Goal: Communication & Community: Answer question/provide support

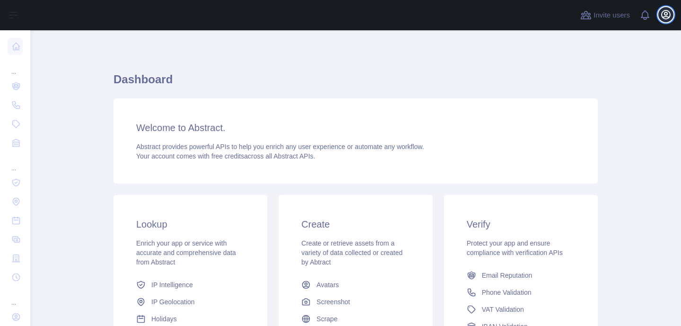
click at [664, 19] on icon "button" at bounding box center [665, 14] width 11 height 11
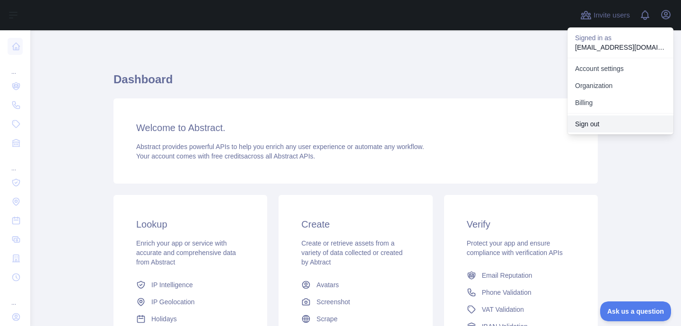
click at [595, 122] on button "Sign out" at bounding box center [620, 123] width 106 height 17
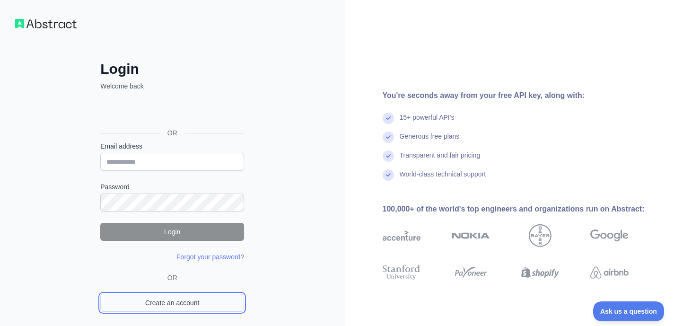
click at [181, 304] on link "Create an account" at bounding box center [172, 303] width 144 height 18
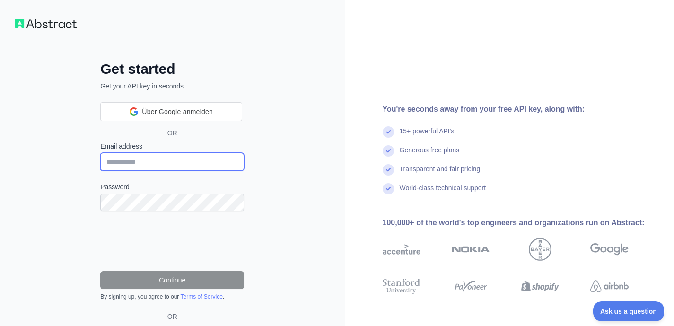
click at [182, 160] on input "Email address" at bounding box center [172, 162] width 144 height 18
paste input "**********"
type input "**********"
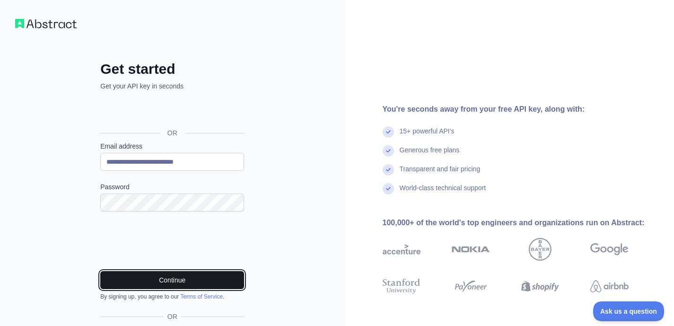
click at [212, 278] on button "Continue" at bounding box center [172, 280] width 144 height 18
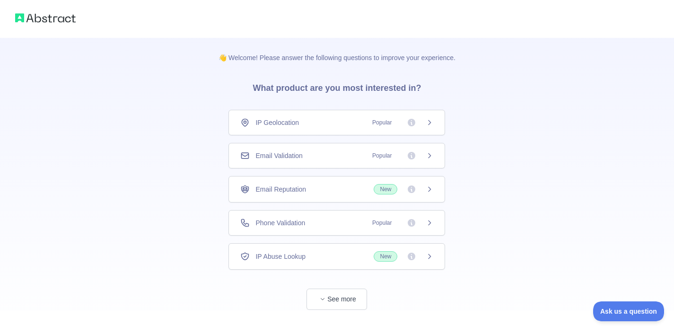
click at [400, 157] on span "Popular" at bounding box center [399, 155] width 67 height 9
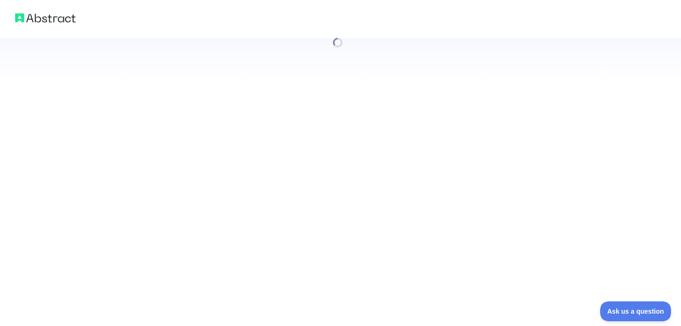
click at [429, 156] on div at bounding box center [340, 163] width 681 height 326
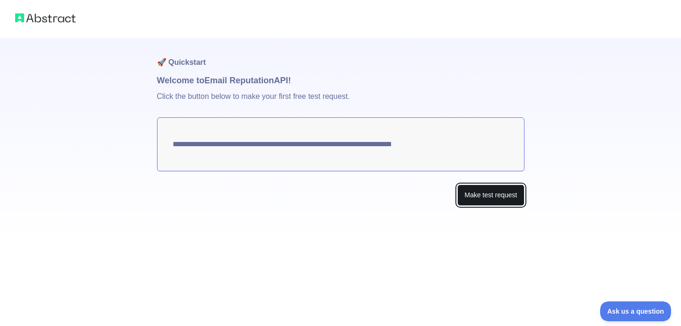
click at [488, 191] on button "Make test request" at bounding box center [490, 194] width 67 height 21
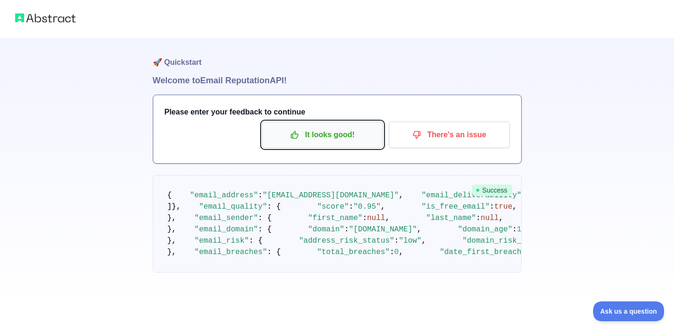
click at [344, 126] on button "It looks good!" at bounding box center [322, 134] width 121 height 26
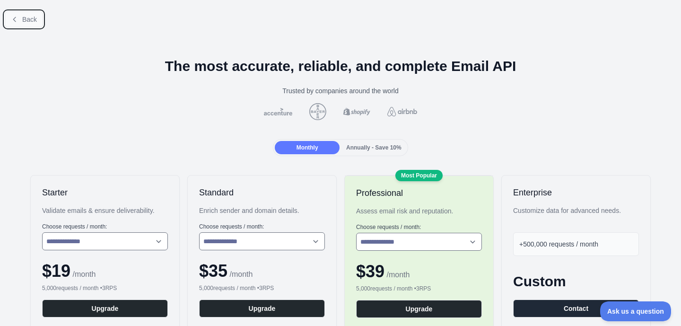
click at [33, 19] on span "Back" at bounding box center [29, 20] width 15 height 8
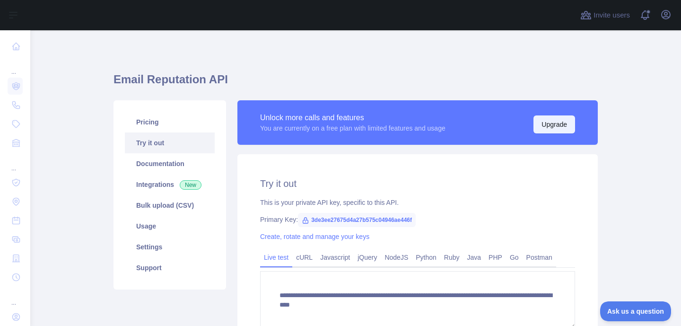
click at [564, 130] on button "Upgrade" at bounding box center [554, 124] width 42 height 18
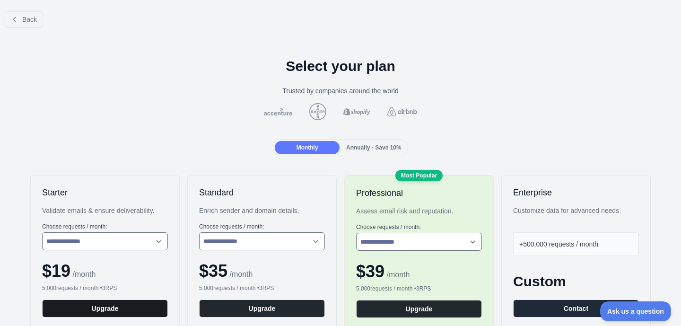
click at [127, 309] on button "Upgrade" at bounding box center [105, 308] width 126 height 18
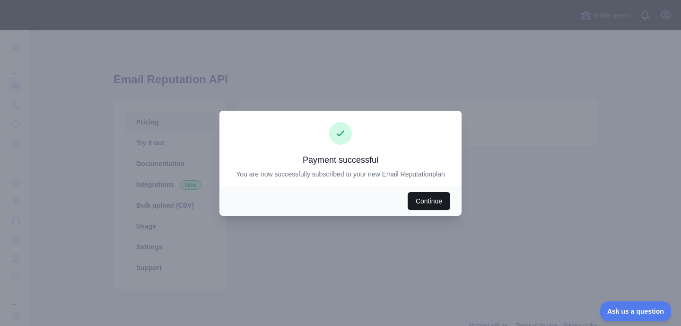
click at [424, 203] on button "Continue" at bounding box center [429, 201] width 43 height 18
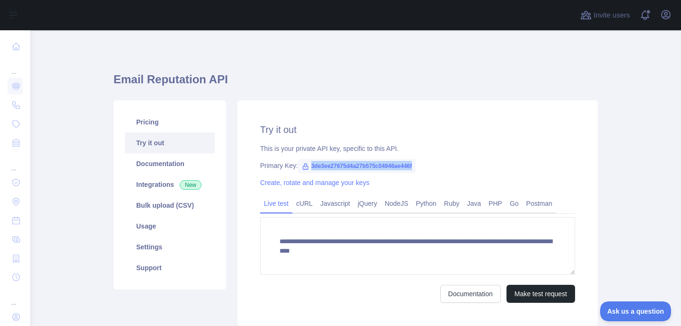
drag, startPoint x: 307, startPoint y: 165, endPoint x: 407, endPoint y: 166, distance: 99.8
click at [407, 166] on span "3de3ee27675d4a27b575c04946ae446f" at bounding box center [357, 166] width 118 height 14
copy span "3de3ee27675d4a27b575c04946ae446f"
click at [467, 148] on div "This is your private API key, specific to this API." at bounding box center [417, 148] width 315 height 9
click at [644, 17] on span at bounding box center [648, 15] width 19 height 30
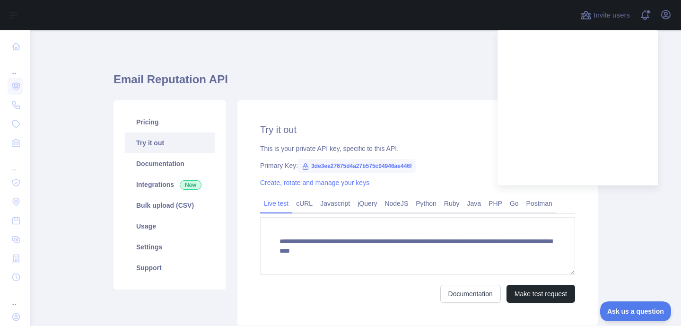
click at [460, 65] on div "**********" at bounding box center [355, 196] width 484 height 286
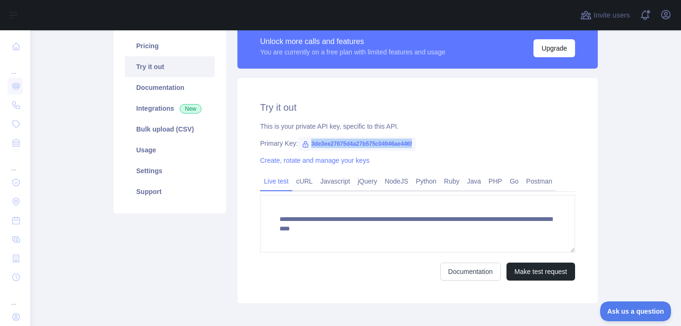
drag, startPoint x: 308, startPoint y: 144, endPoint x: 428, endPoint y: 146, distance: 120.1
click at [428, 146] on div "Primary Key: 3de3ee27675d4a27b575c04946ae446f" at bounding box center [417, 143] width 315 height 9
copy span "3de3ee27675d4a27b575c04946ae446f"
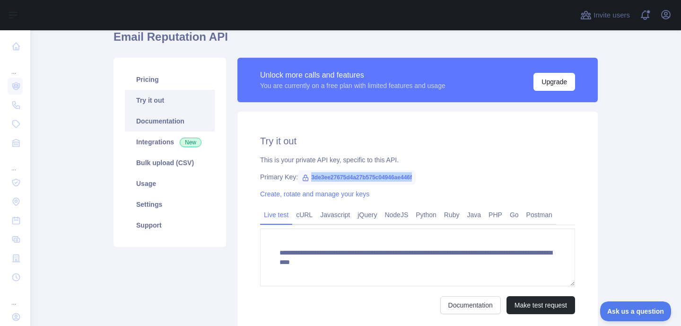
scroll to position [5, 0]
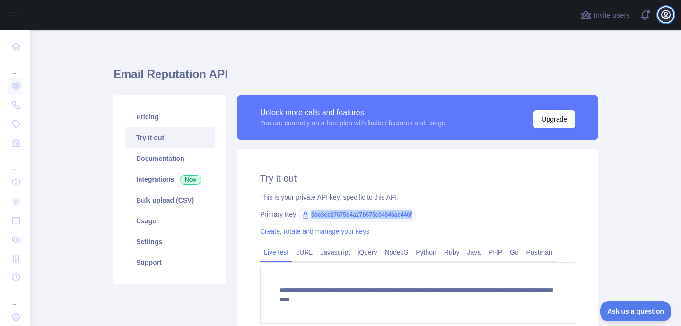
click at [669, 20] on button "Open user menu" at bounding box center [665, 14] width 15 height 15
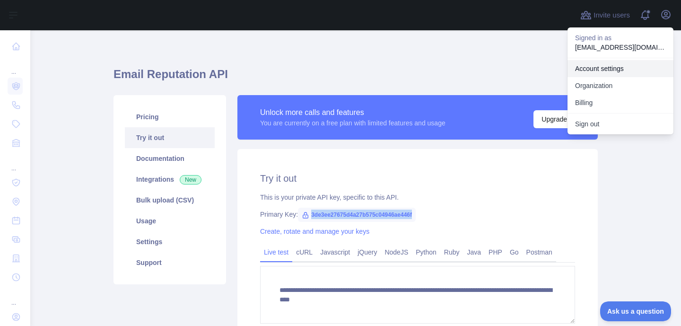
click at [609, 69] on link "Account settings" at bounding box center [620, 68] width 106 height 17
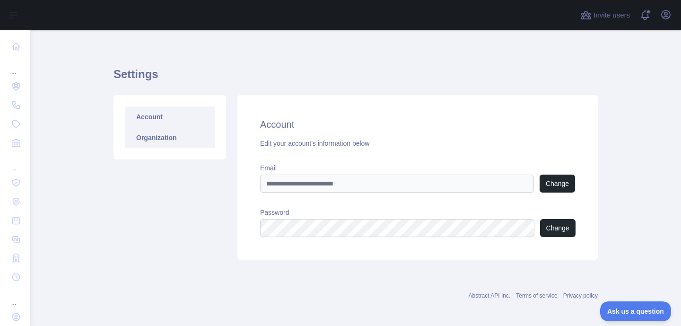
click at [161, 143] on link "Organization" at bounding box center [170, 137] width 90 height 21
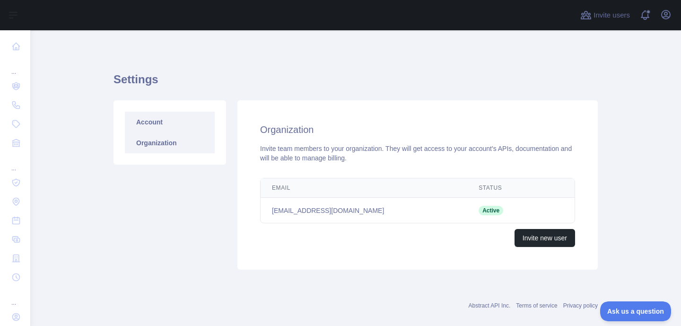
click at [149, 123] on link "Account" at bounding box center [170, 122] width 90 height 21
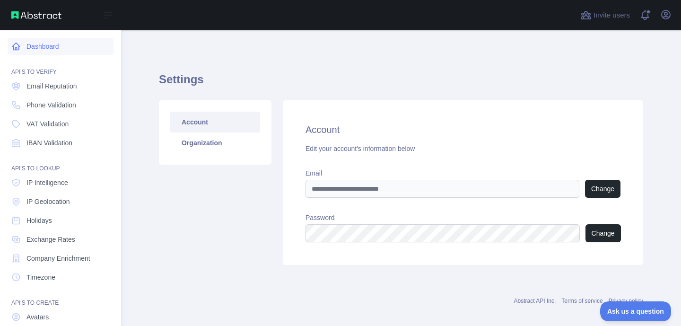
click at [34, 49] on link "Dashboard" at bounding box center [61, 46] width 106 height 17
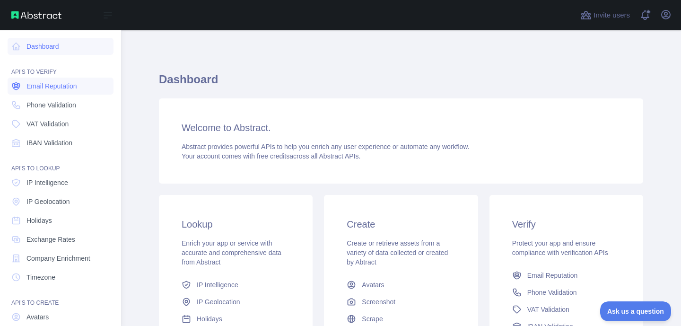
click at [22, 87] on link "Email Reputation" at bounding box center [61, 86] width 106 height 17
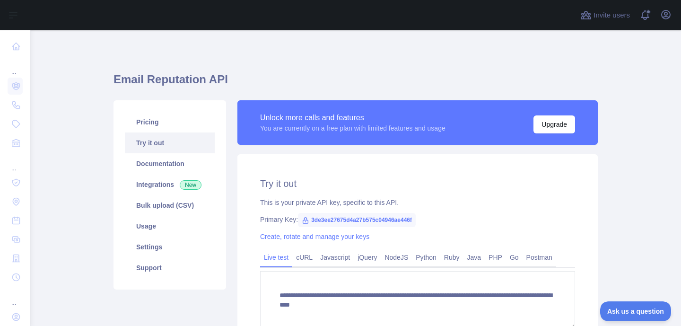
scroll to position [123, 0]
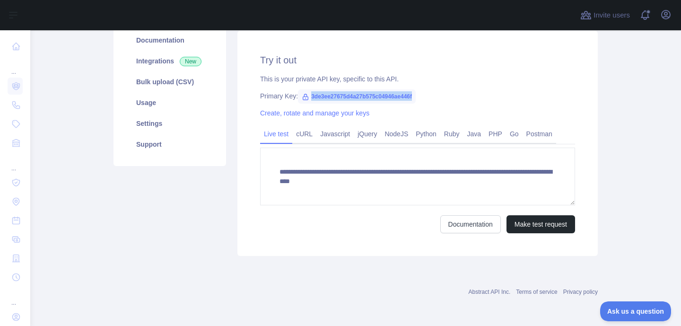
drag, startPoint x: 315, startPoint y: 96, endPoint x: 419, endPoint y: 97, distance: 104.0
click at [419, 97] on div "Primary Key: 3de3ee27675d4a27b575c04946ae446f" at bounding box center [417, 95] width 315 height 9
copy span "3de3ee27675d4a27b575c04946ae446f"
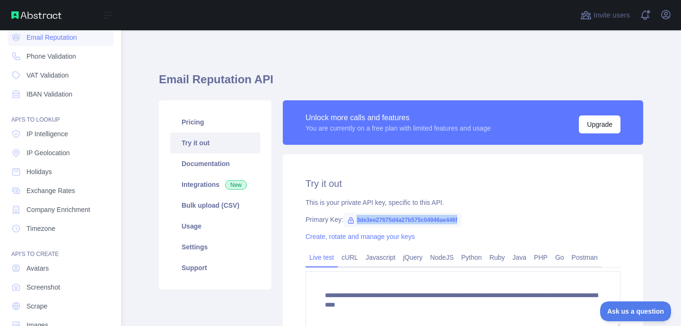
scroll to position [71, 0]
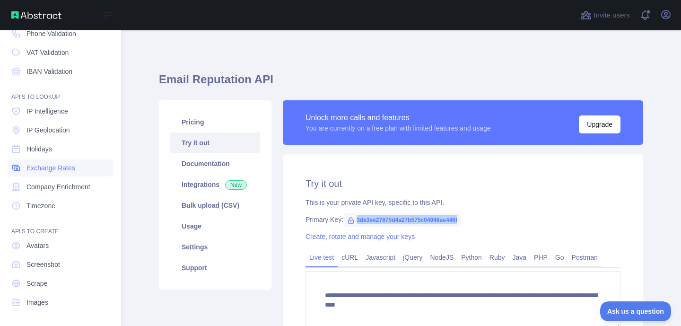
click at [73, 173] on link "Exchange Rates" at bounding box center [61, 167] width 106 height 17
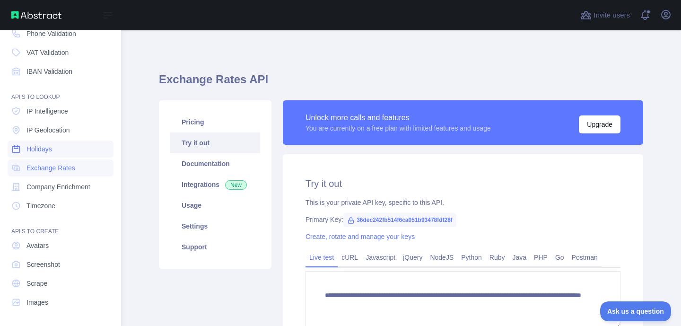
click at [71, 153] on link "Holidays" at bounding box center [61, 148] width 106 height 17
click at [68, 172] on span "Exchange Rates" at bounding box center [50, 167] width 49 height 9
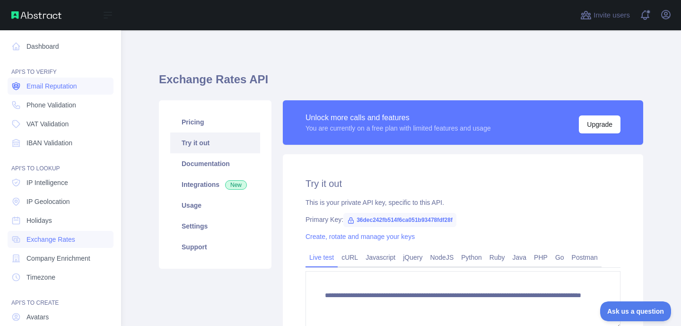
click at [68, 89] on span "Email Reputation" at bounding box center [51, 85] width 51 height 9
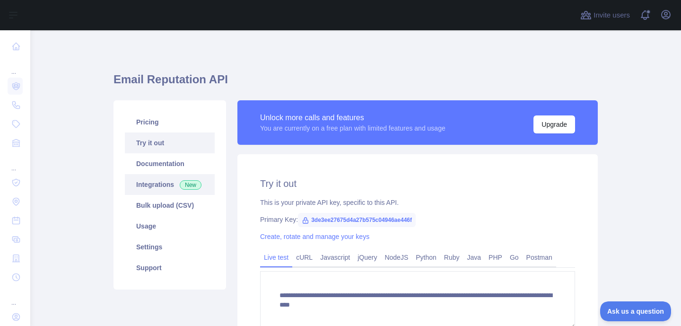
click at [162, 184] on link "Integrations New" at bounding box center [170, 184] width 90 height 21
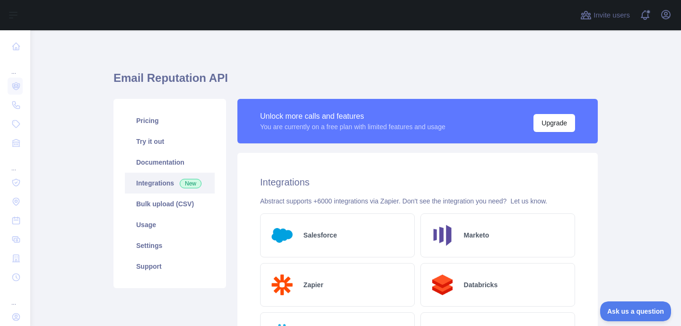
scroll to position [2, 0]
click at [168, 226] on link "Usage" at bounding box center [170, 224] width 90 height 21
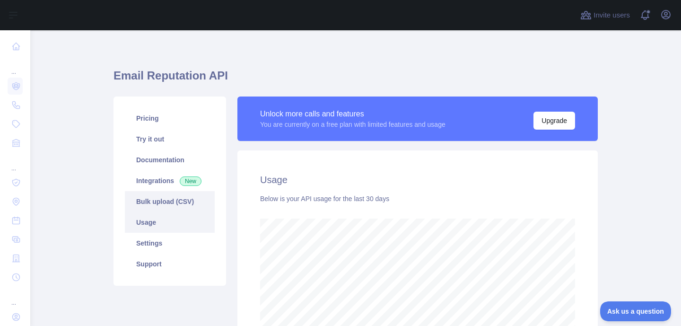
scroll to position [1, 0]
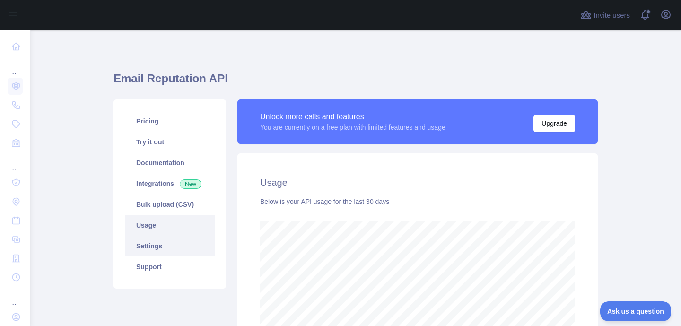
click at [169, 252] on link "Settings" at bounding box center [170, 245] width 90 height 21
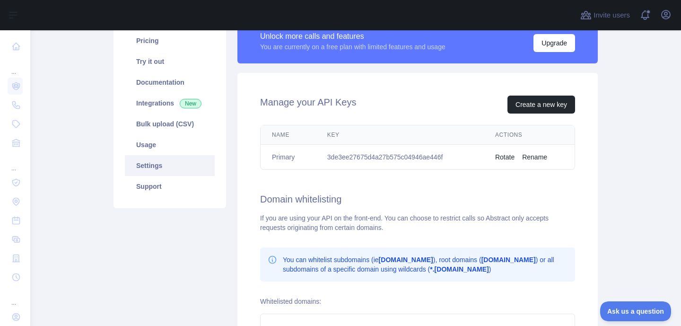
scroll to position [105, 0]
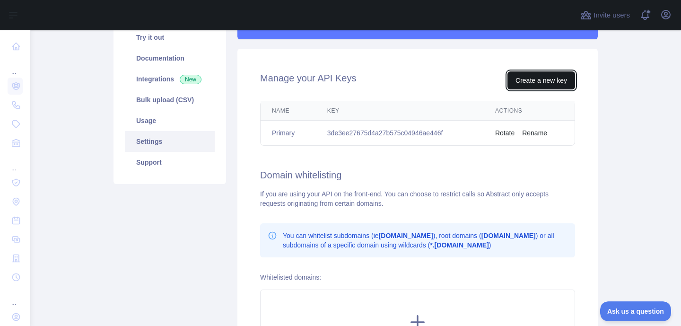
click at [537, 81] on button "Create a new key" at bounding box center [541, 80] width 68 height 18
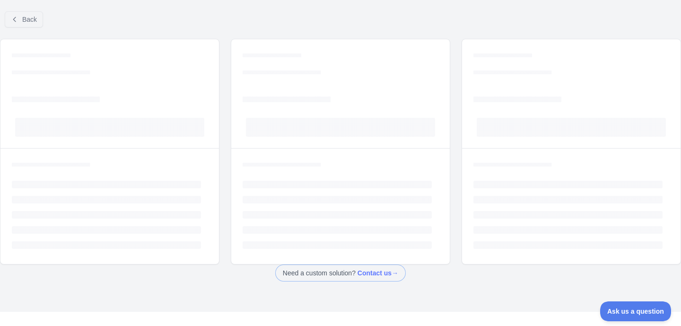
scroll to position [34, 0]
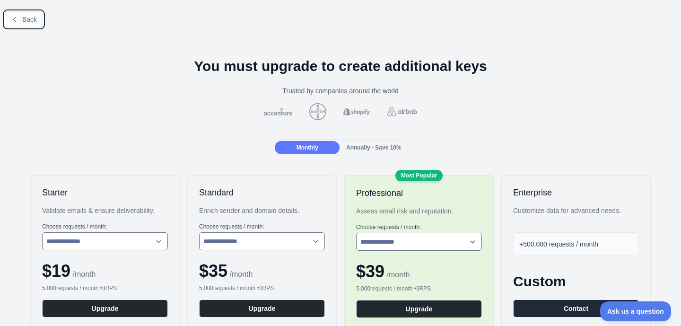
click at [24, 23] on button "Back" at bounding box center [24, 19] width 38 height 16
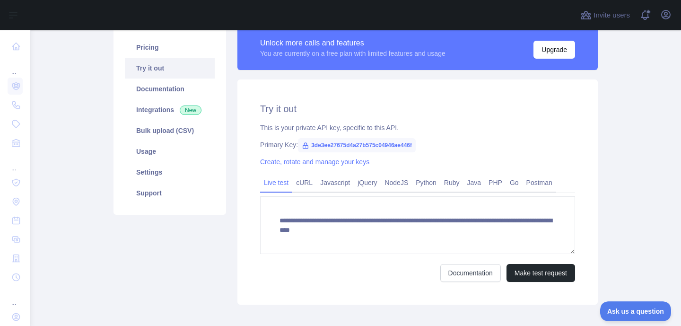
scroll to position [34, 0]
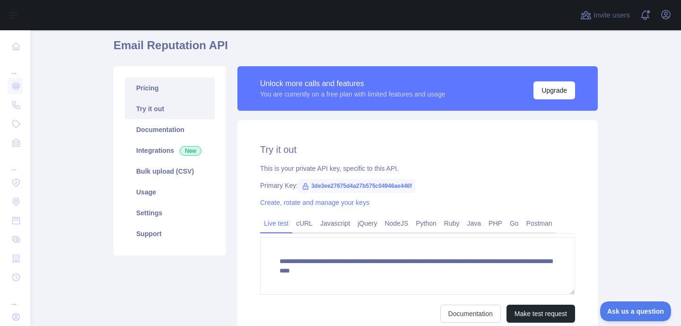
click at [155, 88] on link "Pricing" at bounding box center [170, 88] width 90 height 21
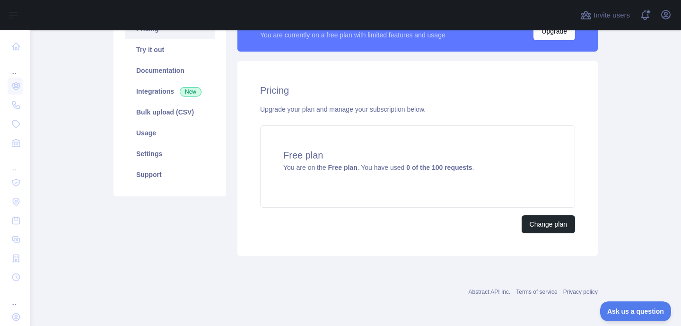
scroll to position [15, 0]
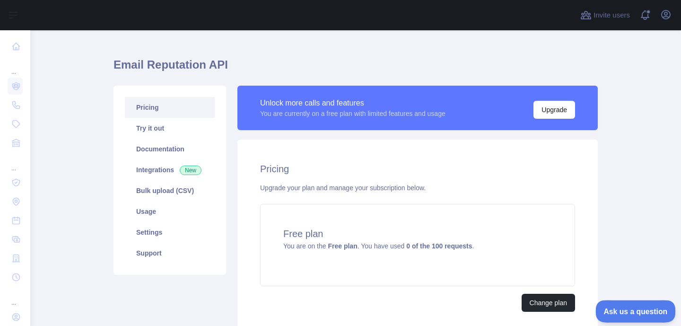
click at [639, 315] on button "Ask us a question" at bounding box center [630, 310] width 71 height 20
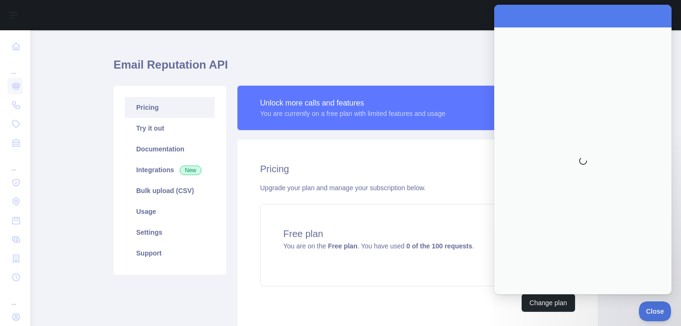
scroll to position [0, 0]
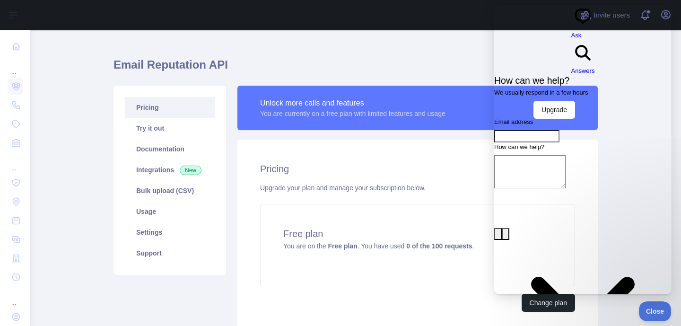
click at [438, 32] on div "Email Reputation API Pricing Try it out Documentation Integrations New Bulk upl…" at bounding box center [355, 210] width 484 height 389
click at [557, 130] on input "Email address" at bounding box center [526, 136] width 65 height 12
paste input "**********"
type input "**********"
click at [565, 155] on textarea "How can we help?" at bounding box center [529, 171] width 71 height 33
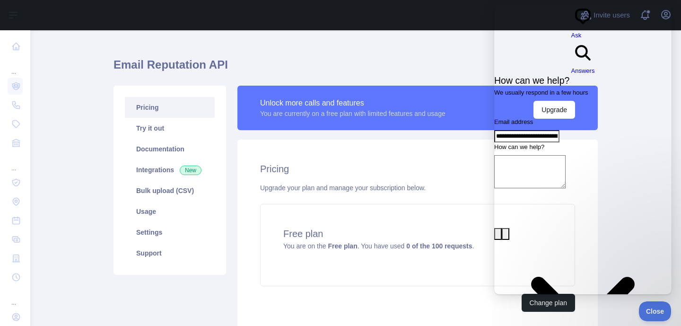
click at [556, 155] on textarea "How can we help?" at bounding box center [529, 171] width 71 height 33
paste textarea "**********"
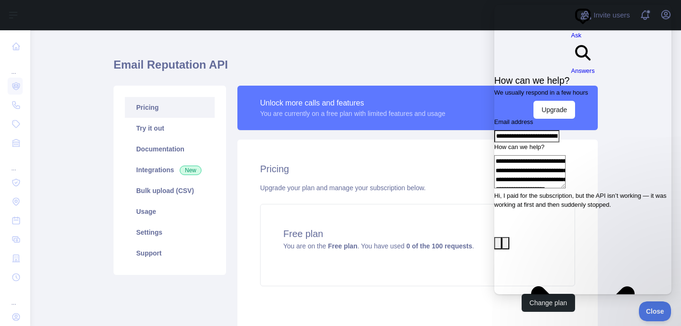
type textarea "**********"
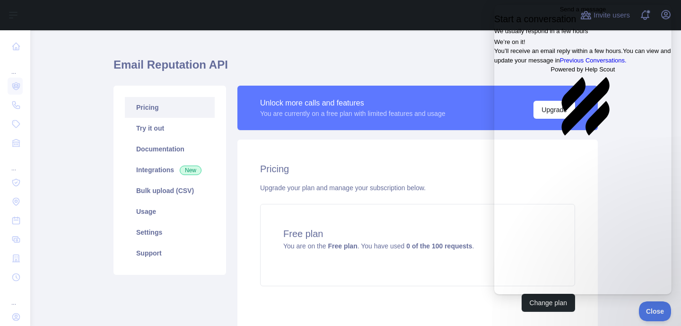
click at [560, 13] on span "Go back" at bounding box center [560, 9] width 0 height 7
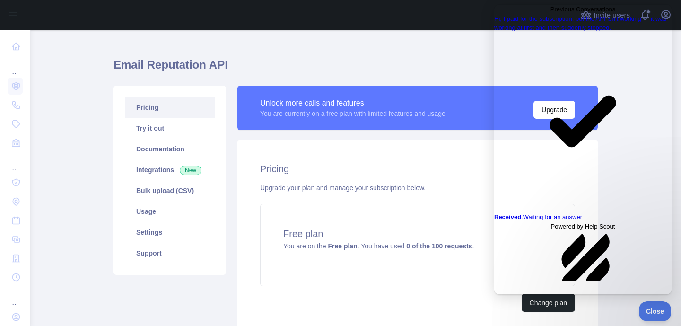
click at [581, 289] on link "hs-logo" at bounding box center [583, 292] width 64 height 7
click at [549, 154] on div "Hi, I paid for the subscription, but the API isn’t working — it was working at …" at bounding box center [582, 156] width 177 height 284
click at [407, 54] on div "Email Reputation API Pricing Try it out Documentation Integrations New Bulk upl…" at bounding box center [355, 192] width 484 height 309
click at [550, 13] on span "Go back" at bounding box center [550, 9] width 0 height 7
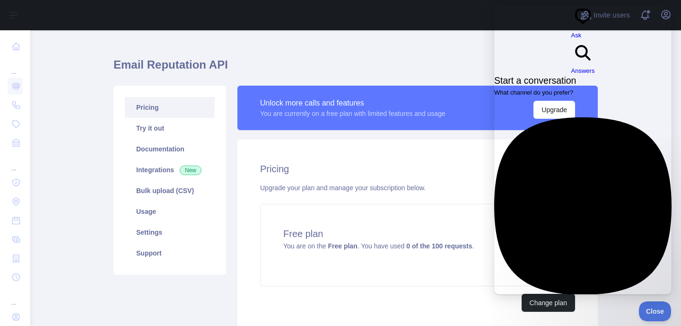
click at [587, 321] on span "No time to wait around? We usually respond within a few hours" at bounding box center [580, 324] width 172 height 7
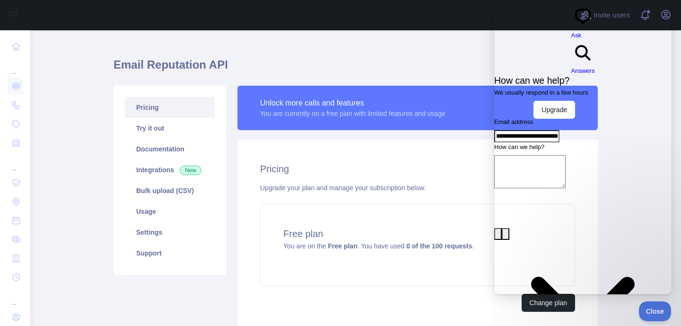
click at [565, 155] on textarea "How can we help?" at bounding box center [529, 171] width 71 height 33
paste textarea "**********"
type textarea "**********"
click at [571, 36] on span "Go back" at bounding box center [571, 39] width 0 height 7
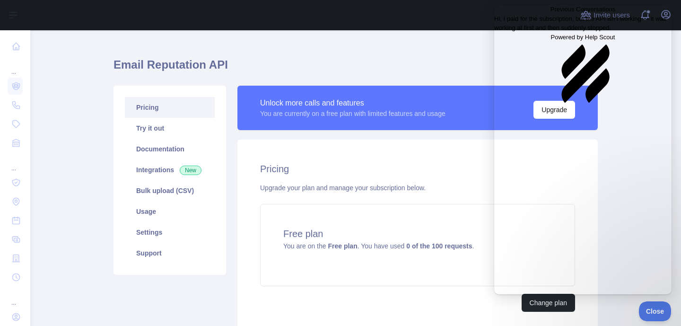
click at [560, 33] on div "Previous Conversations" at bounding box center [582, 33] width 177 height 0
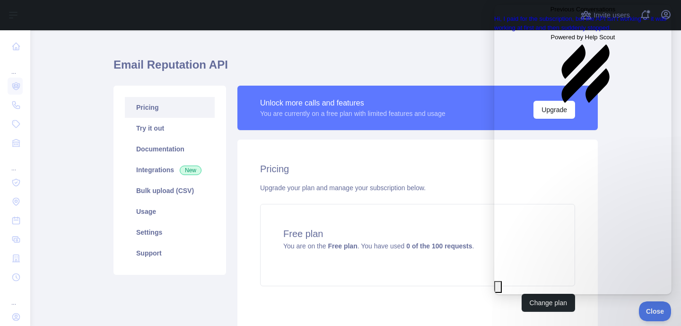
click at [571, 293] on div at bounding box center [582, 293] width 177 height 0
type textarea "**********"
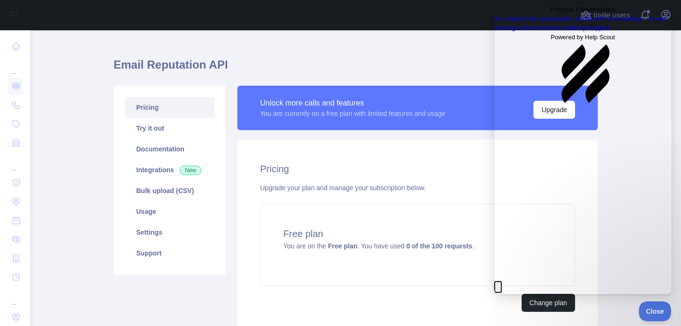
click at [502, 281] on button "Close" at bounding box center [498, 287] width 8 height 12
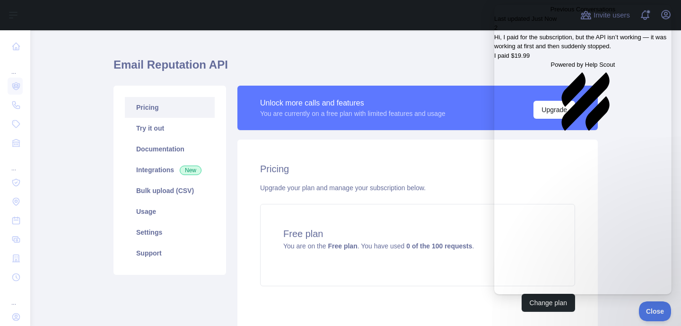
click at [578, 60] on div "Previous Conversations" at bounding box center [582, 60] width 177 height 0
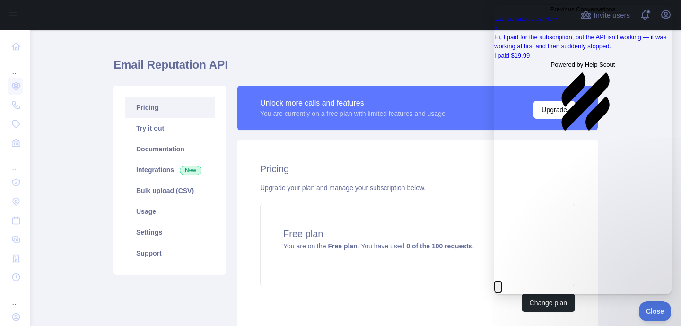
click at [502, 281] on button "Close" at bounding box center [498, 287] width 8 height 12
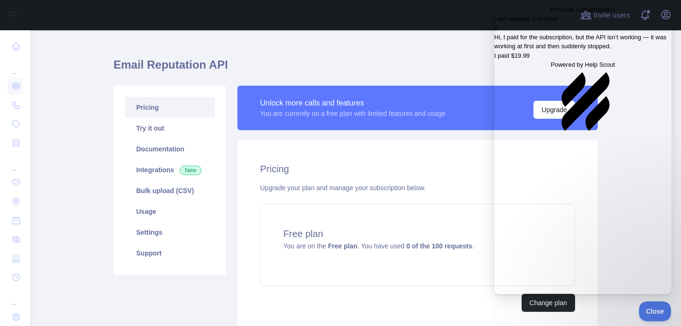
click at [561, 60] on div "Previous Conversations" at bounding box center [582, 60] width 177 height 0
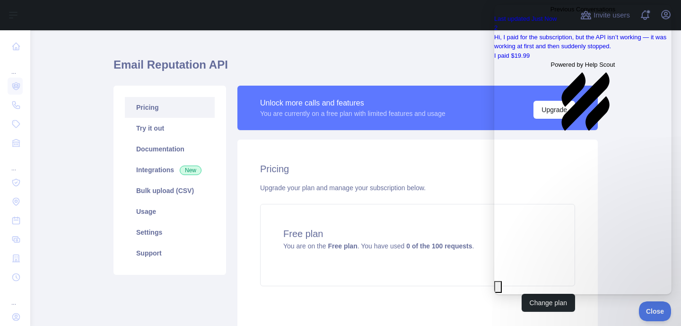
type textarea "**********"
click at [502, 281] on button "Close" at bounding box center [498, 287] width 8 height 12
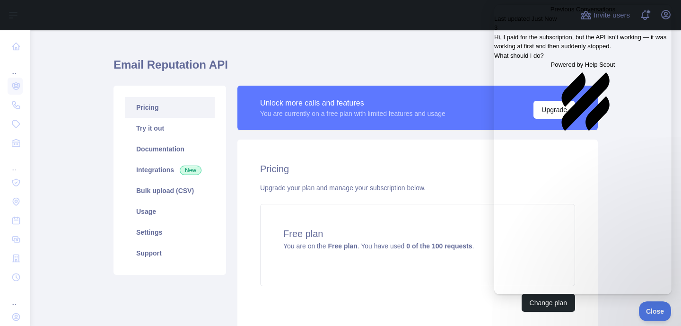
click at [603, 60] on div "Previous Conversations" at bounding box center [582, 60] width 177 height 0
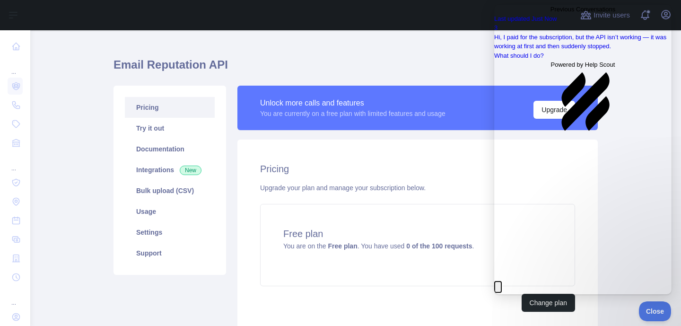
click at [502, 281] on button "Close" at bounding box center [498, 287] width 8 height 12
click at [199, 308] on div "Pricing Try it out Documentation Integrations New Bulk upload (CSV) Usage Setti…" at bounding box center [170, 210] width 124 height 249
click at [176, 306] on div "Pricing Try it out Documentation Integrations New Bulk upload (CSV) Usage Setti…" at bounding box center [170, 210] width 124 height 249
click at [157, 196] on link "Bulk upload (CSV)" at bounding box center [170, 190] width 90 height 21
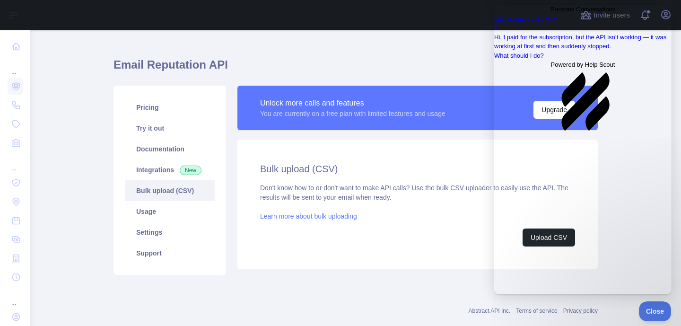
click at [426, 264] on div "Bulk upload (CSV) Don't know how to or don't want to make API calls? Use the bu…" at bounding box center [417, 204] width 360 height 130
click at [550, 9] on span "Go back" at bounding box center [550, 9] width 0 height 7
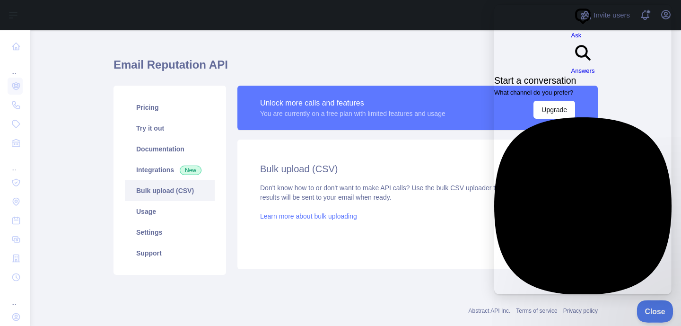
drag, startPoint x: 659, startPoint y: 304, endPoint x: 688, endPoint y: 301, distance: 29.4
click at [659, 304] on button "Close" at bounding box center [652, 310] width 32 height 20
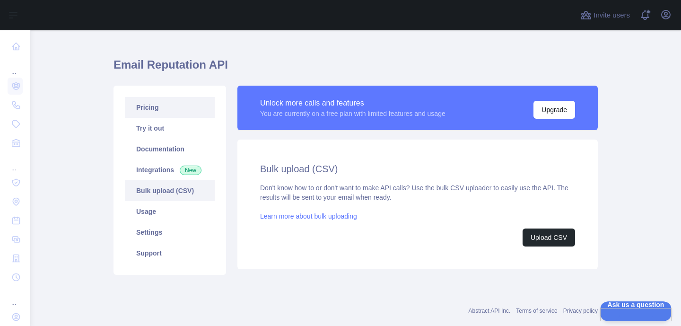
click at [152, 111] on link "Pricing" at bounding box center [170, 107] width 90 height 21
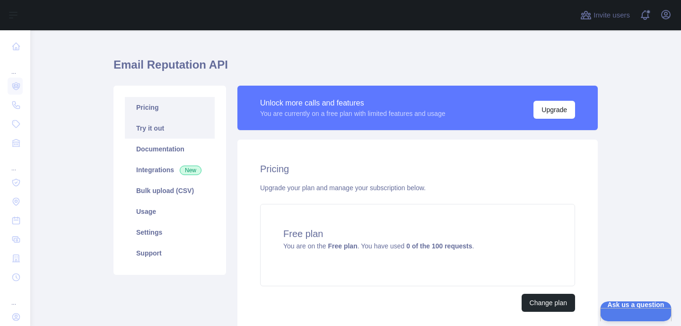
click at [153, 130] on link "Try it out" at bounding box center [170, 128] width 90 height 21
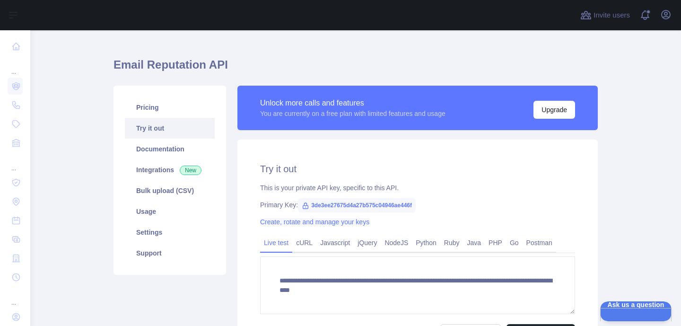
click at [291, 223] on link "Create, rotate and manage your keys" at bounding box center [314, 222] width 109 height 8
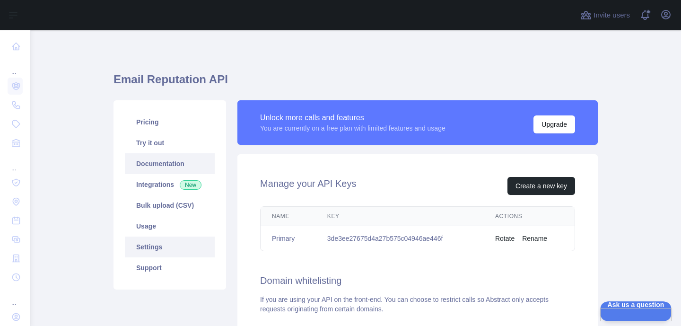
click at [159, 165] on link "Documentation" at bounding box center [170, 163] width 90 height 21
click at [669, 17] on icon "button" at bounding box center [665, 14] width 11 height 11
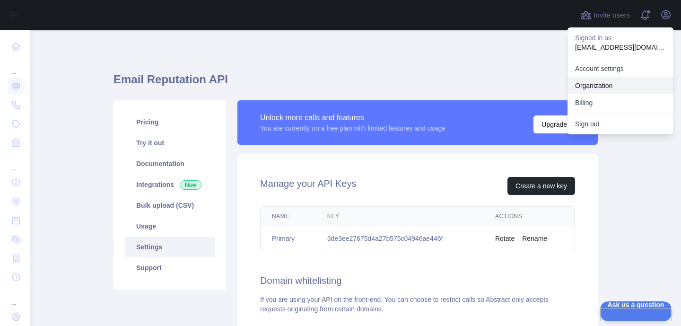
click at [607, 73] on link "Account settings" at bounding box center [620, 68] width 106 height 17
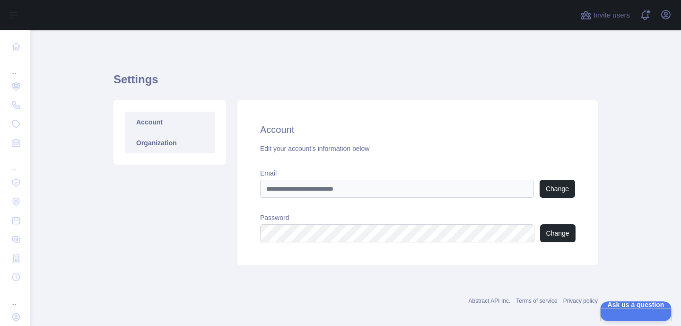
click at [174, 149] on link "Organization" at bounding box center [170, 142] width 90 height 21
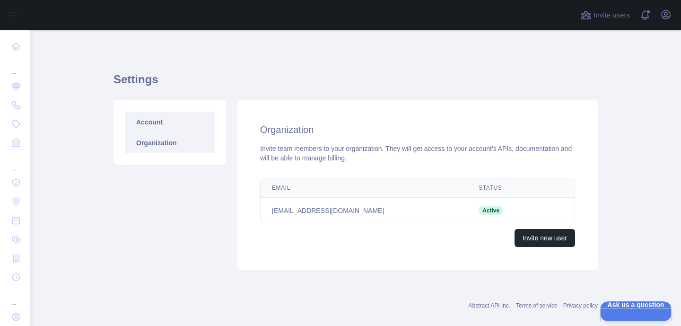
click at [161, 121] on link "Account" at bounding box center [170, 122] width 90 height 21
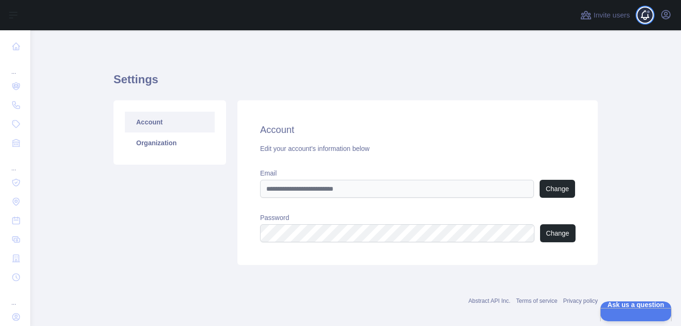
click at [640, 14] on span at bounding box center [648, 15] width 19 height 30
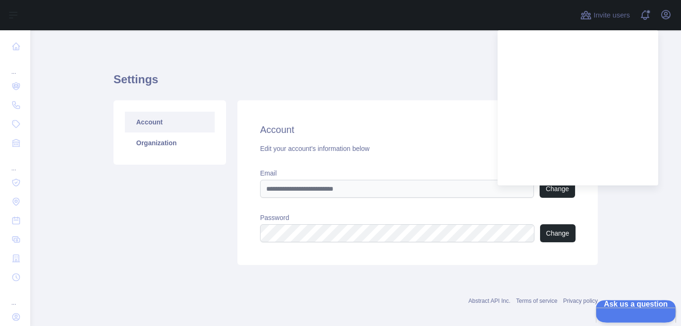
click at [638, 306] on span "Ask us a question" at bounding box center [630, 303] width 71 height 7
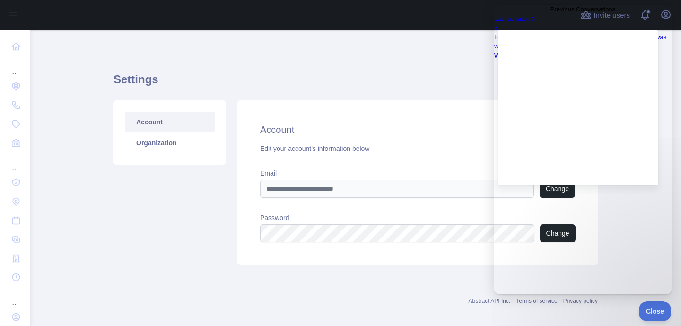
click at [455, 44] on div "Settings Account Organization Account Edit your account's information below Ema…" at bounding box center [355, 182] width 484 height 304
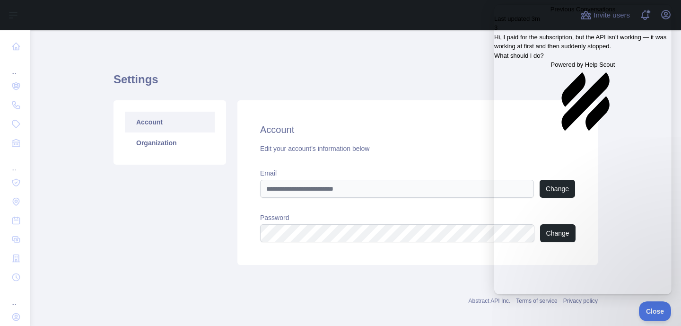
click at [575, 61] on link "Last updated 3m 3 Hi, I paid for the subscription, but the API isn’t working — …" at bounding box center [582, 37] width 177 height 46
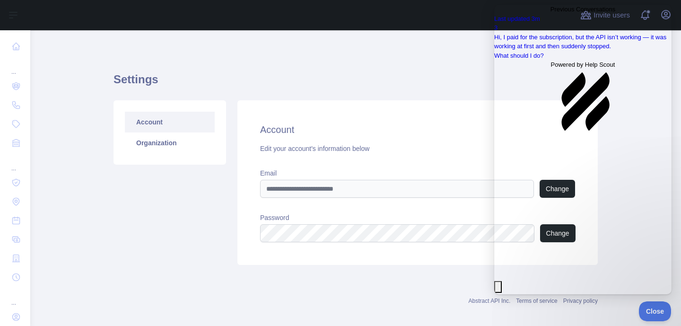
click at [446, 72] on h1 "Settings" at bounding box center [355, 83] width 484 height 23
